Goal: Information Seeking & Learning: Find specific fact

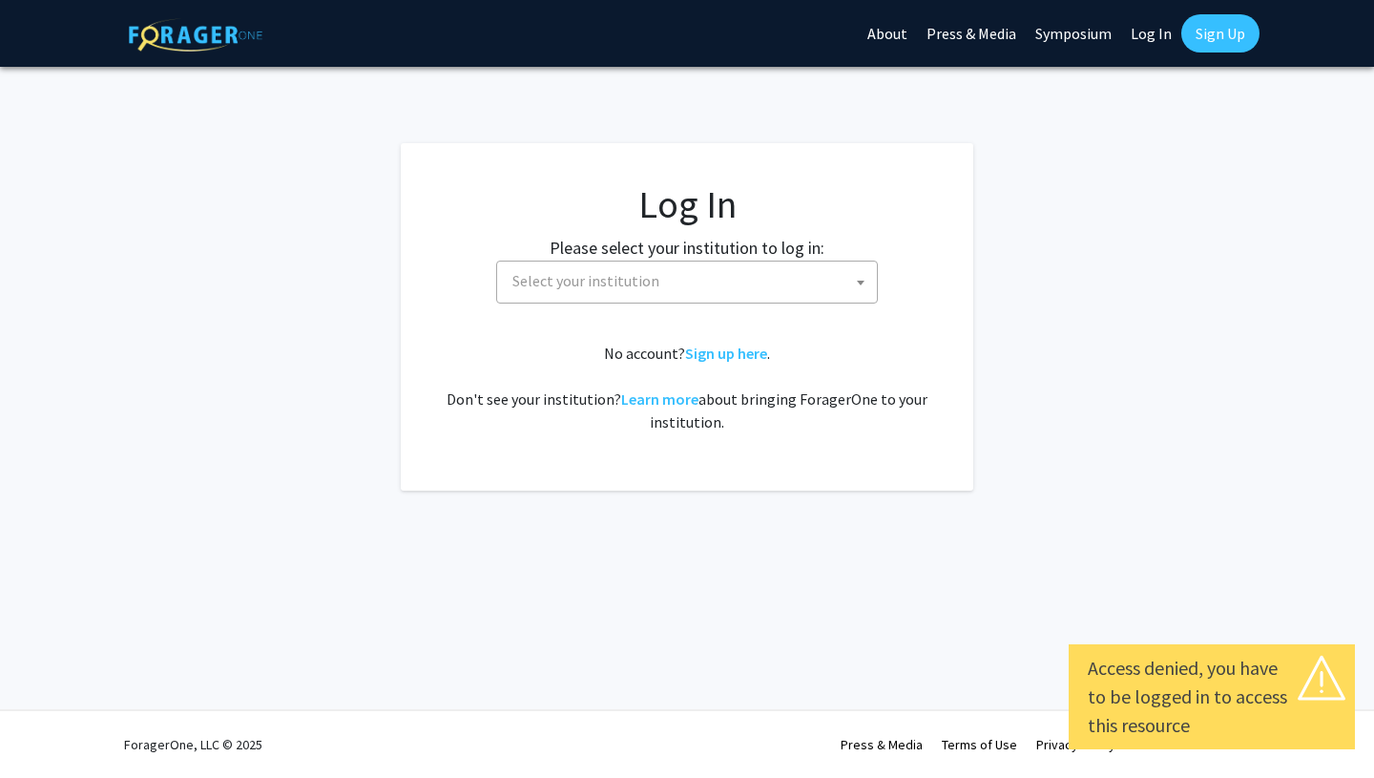
click at [1142, 35] on link "Log In" at bounding box center [1151, 33] width 60 height 67
select select "34"
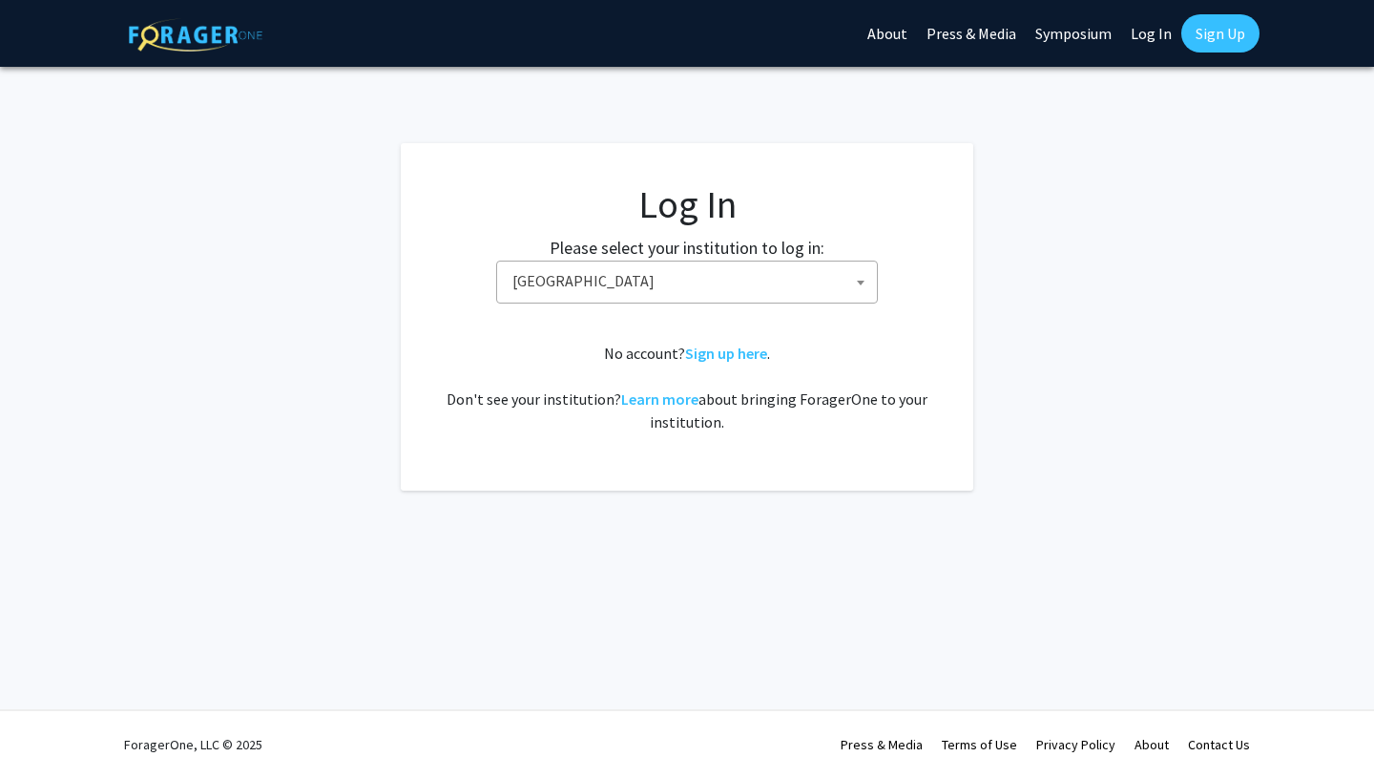
click at [641, 273] on span "[GEOGRAPHIC_DATA]" at bounding box center [691, 281] width 372 height 39
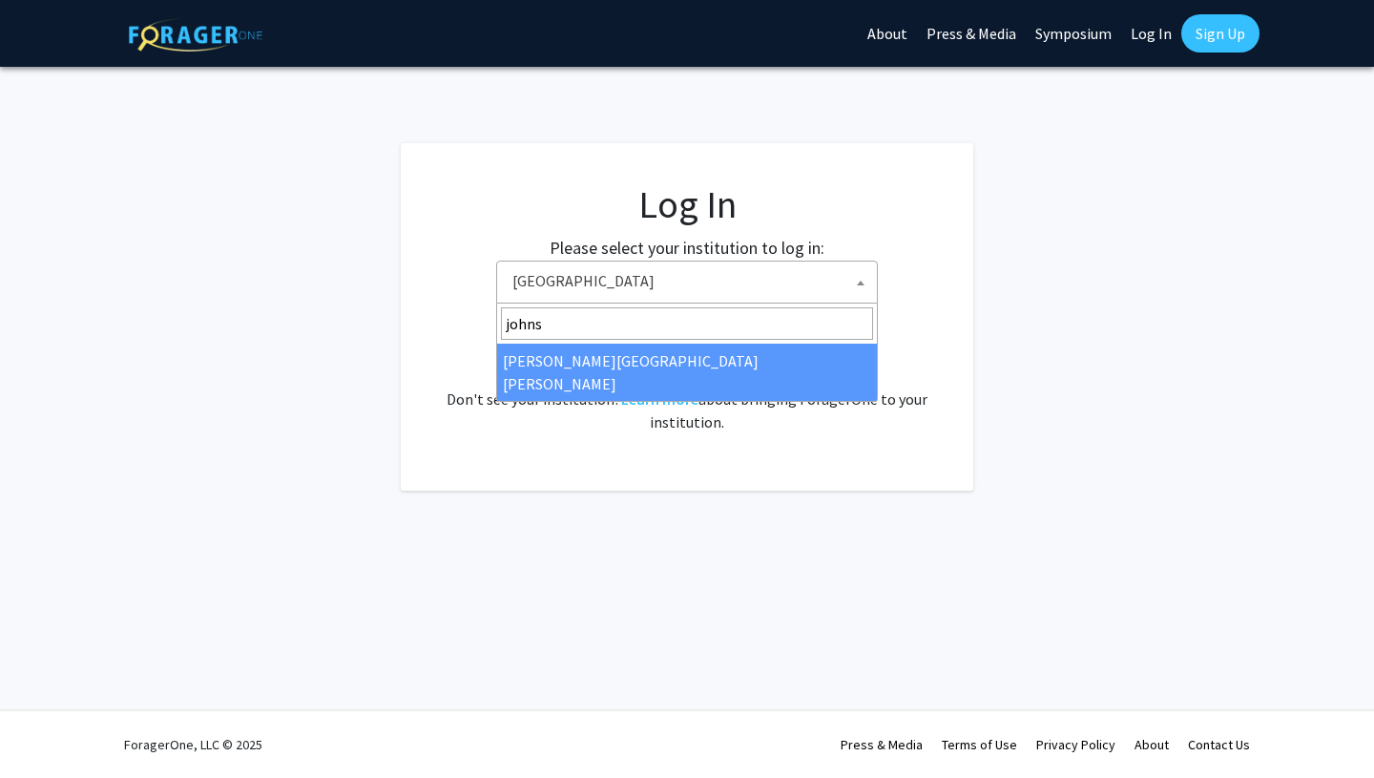
type input "johns"
select select "1"
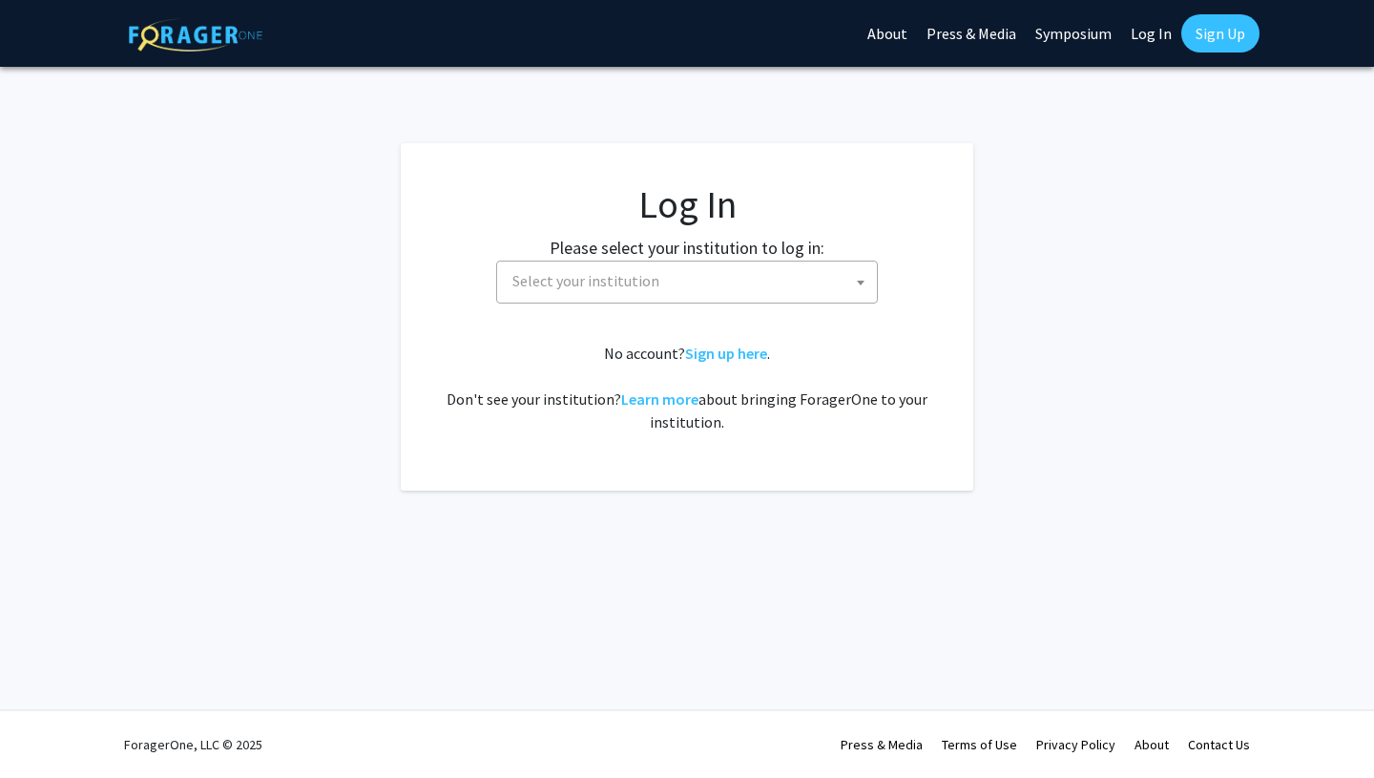
select select
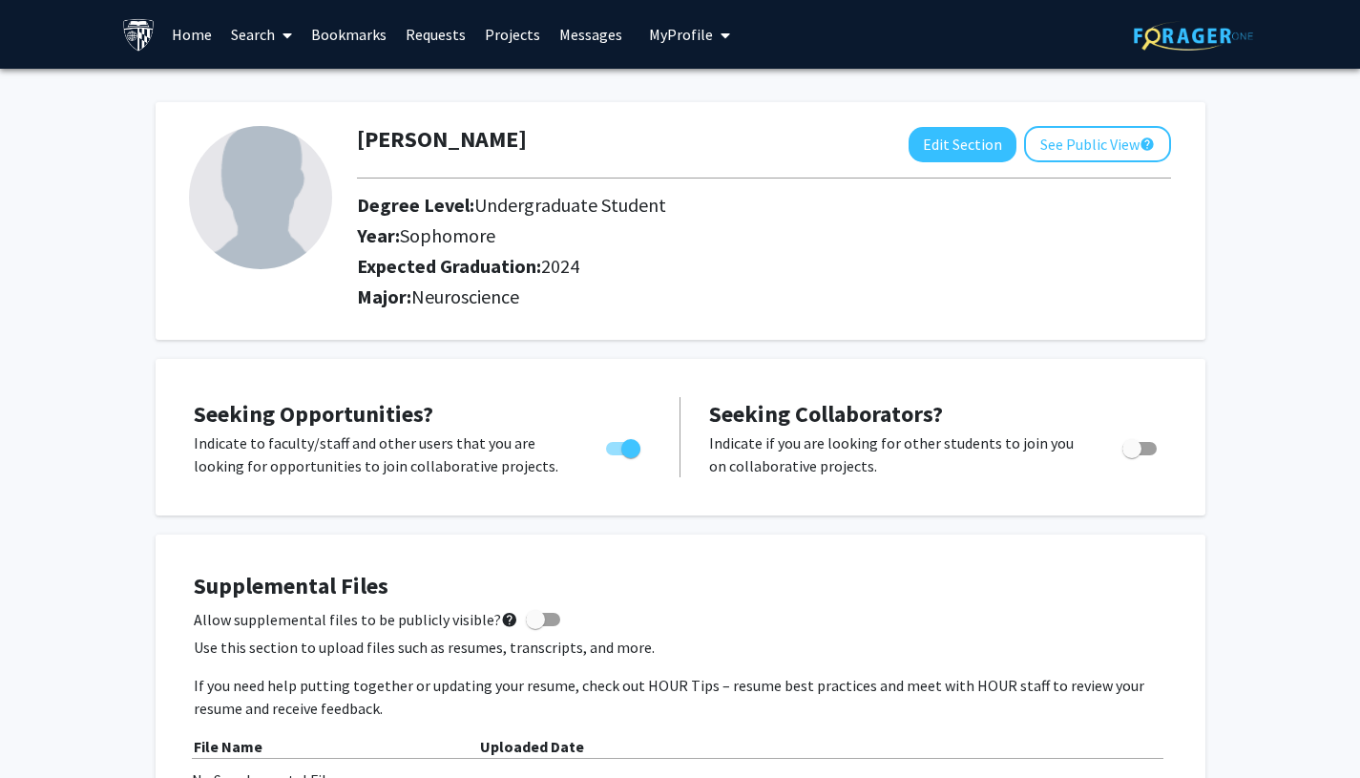
click at [197, 33] on link "Home" at bounding box center [191, 34] width 59 height 67
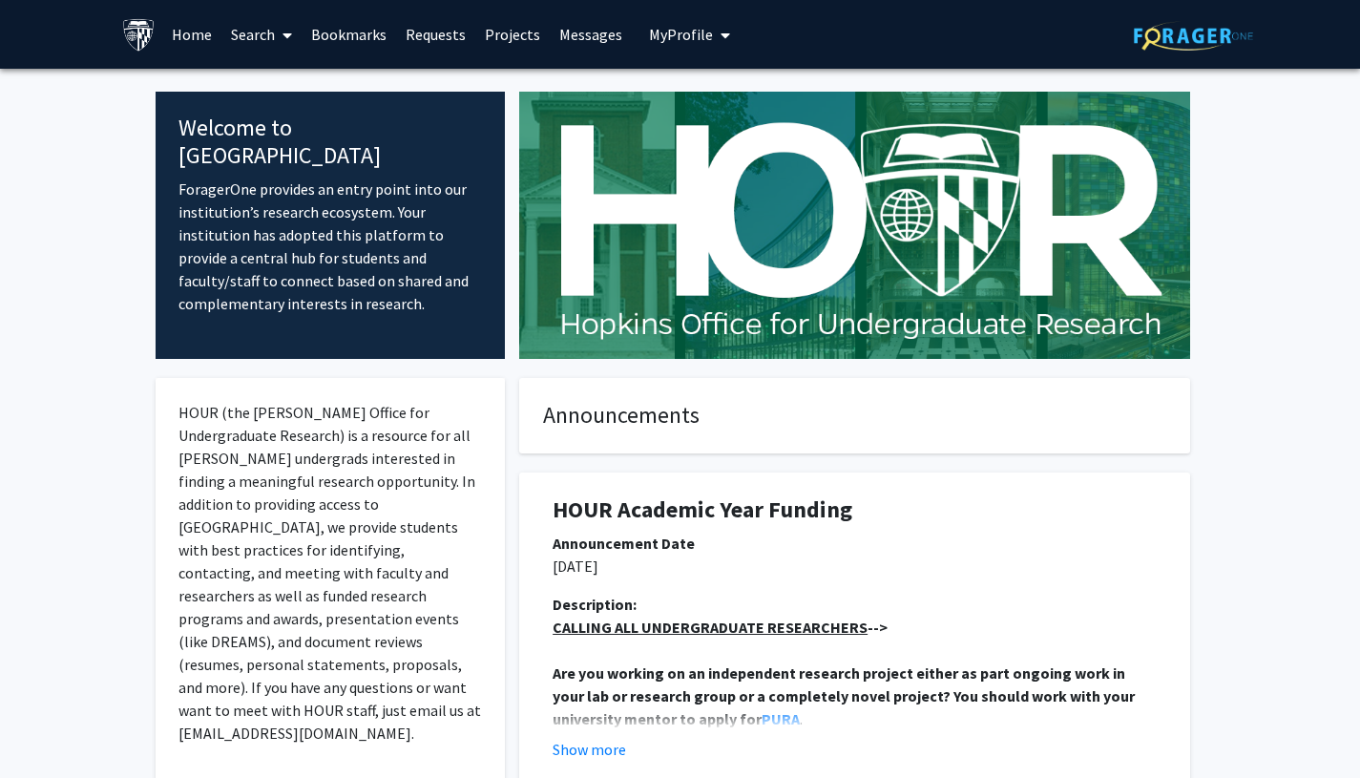
click at [262, 35] on link "Search" at bounding box center [261, 34] width 80 height 67
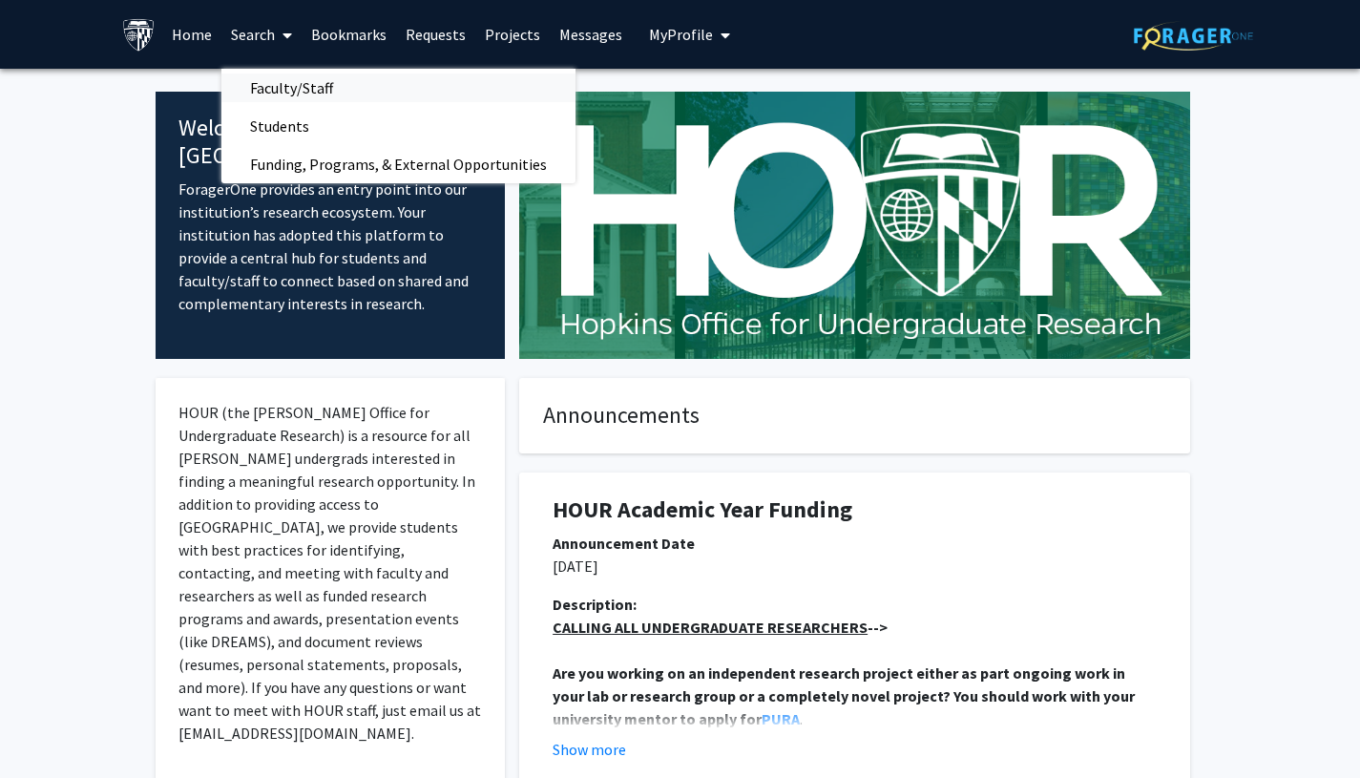
click at [282, 100] on span "Faculty/Staff" at bounding box center [291, 88] width 140 height 38
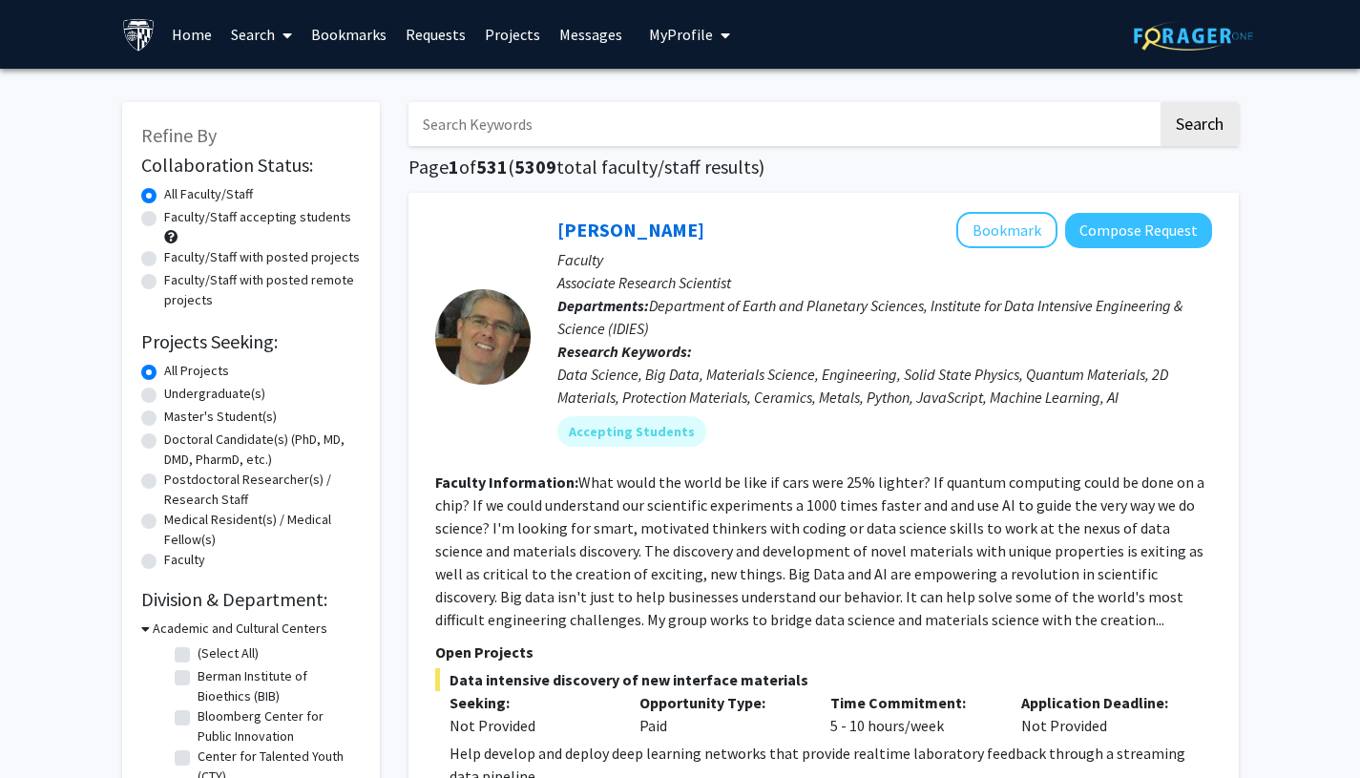
click at [655, 134] on input "Search Keywords" at bounding box center [783, 124] width 749 height 44
paste input "[PERSON_NAME]"
type input "[PERSON_NAME]"
click at [1161, 102] on button "Search" at bounding box center [1200, 124] width 78 height 44
